Goal: Find specific page/section: Find specific page/section

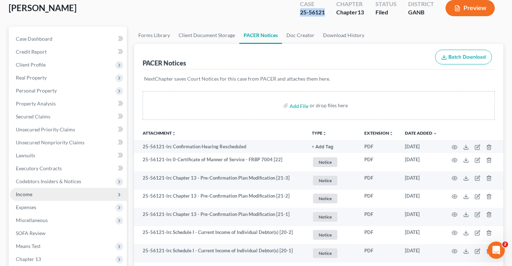
scroll to position [108, 0]
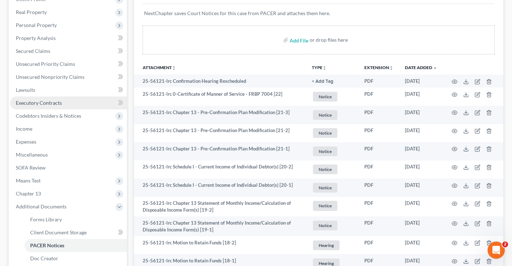
click at [45, 102] on span "Executory Contracts" at bounding box center [39, 103] width 46 height 6
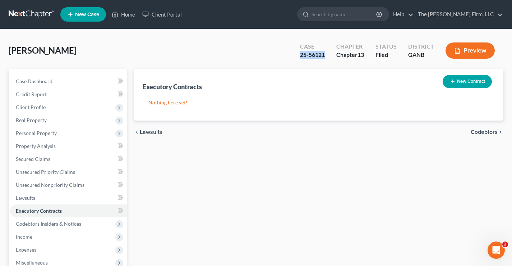
click at [34, 14] on link at bounding box center [32, 14] width 46 height 13
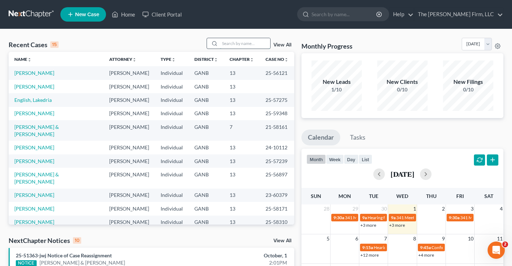
click at [235, 44] on input "search" at bounding box center [245, 43] width 50 height 10
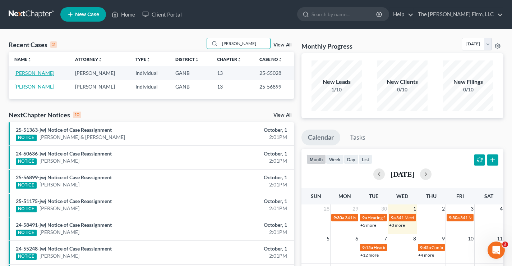
type input "[PERSON_NAME]"
click at [41, 74] on link "[PERSON_NAME]" at bounding box center [34, 73] width 40 height 6
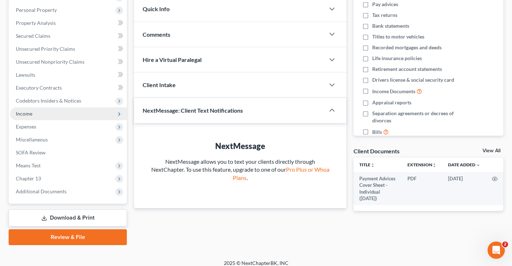
scroll to position [129, 0]
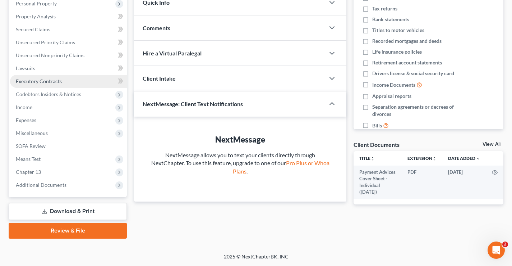
click at [43, 82] on span "Executory Contracts" at bounding box center [39, 81] width 46 height 6
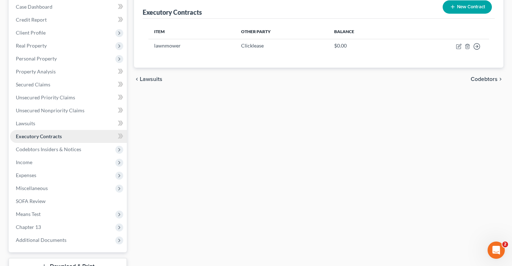
scroll to position [129, 0]
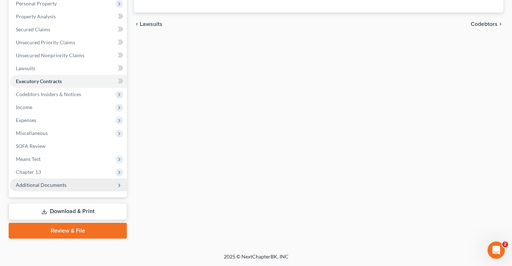
click at [49, 185] on span "Additional Documents" at bounding box center [41, 184] width 51 height 6
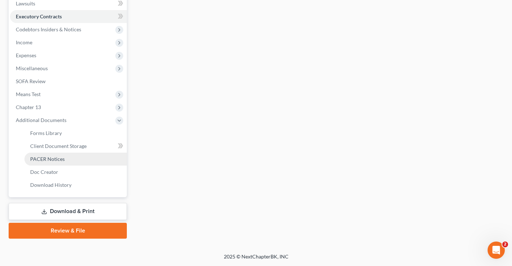
click at [41, 156] on span "PACER Notices" at bounding box center [47, 159] width 34 height 6
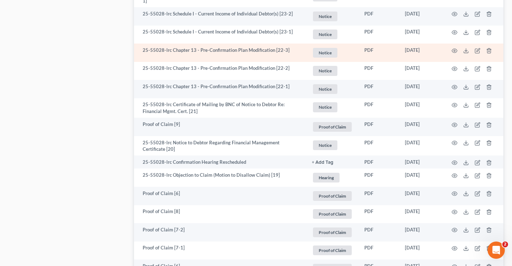
scroll to position [683, 0]
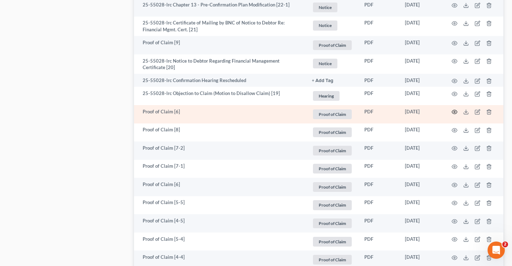
click at [453, 111] on icon "button" at bounding box center [455, 112] width 6 height 6
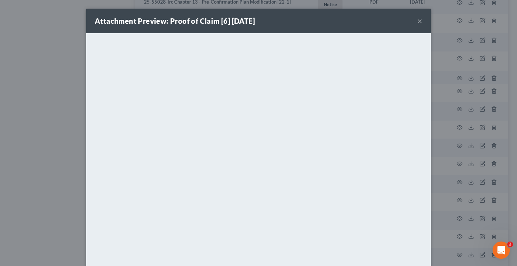
click at [419, 22] on button "×" at bounding box center [420, 21] width 5 height 9
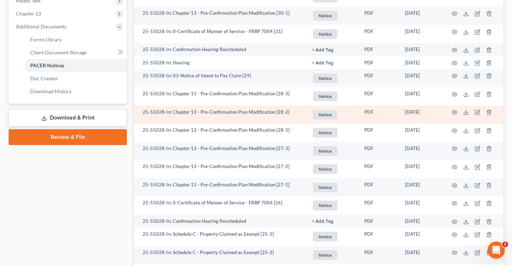
scroll to position [216, 0]
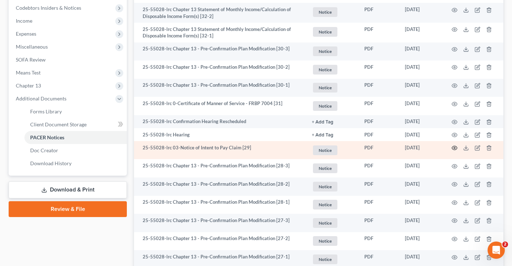
click at [453, 148] on icon "button" at bounding box center [455, 148] width 6 height 6
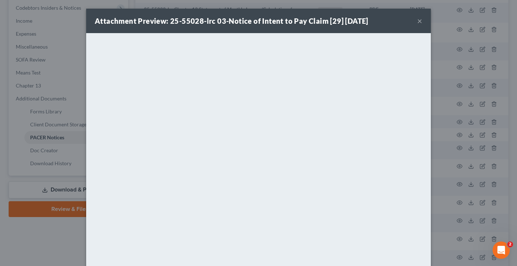
click at [418, 22] on button "×" at bounding box center [420, 21] width 5 height 9
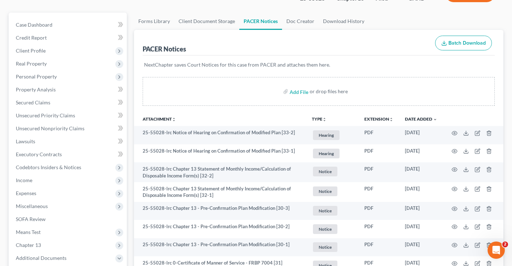
scroll to position [0, 0]
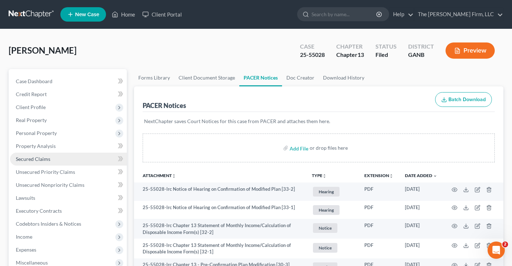
click at [32, 158] on span "Secured Claims" at bounding box center [33, 159] width 34 height 6
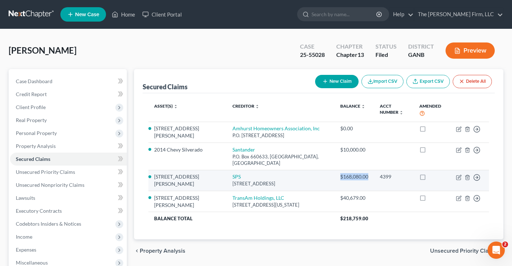
drag, startPoint x: 328, startPoint y: 170, endPoint x: 361, endPoint y: 171, distance: 33.4
click at [361, 171] on td "$168,080.00" at bounding box center [355, 180] width 40 height 21
